Goal: Task Accomplishment & Management: Manage account settings

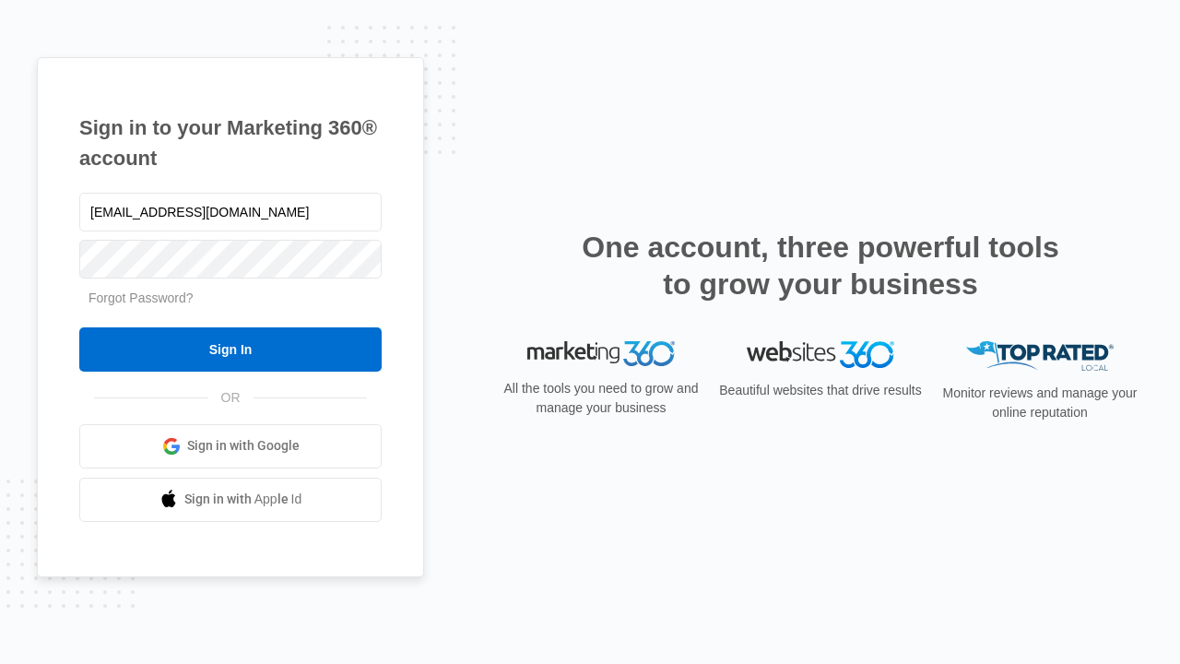
type input "[EMAIL_ADDRESS][DOMAIN_NAME]"
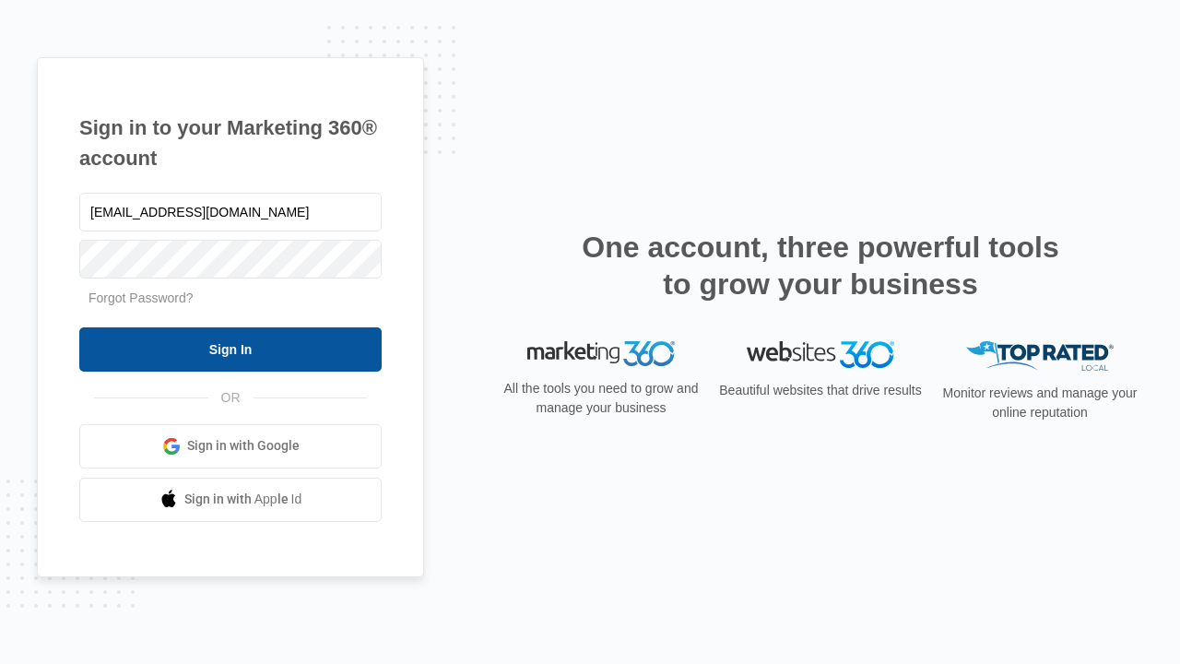
click at [231, 349] on input "Sign In" at bounding box center [230, 349] width 302 height 44
